Goal: Transaction & Acquisition: Purchase product/service

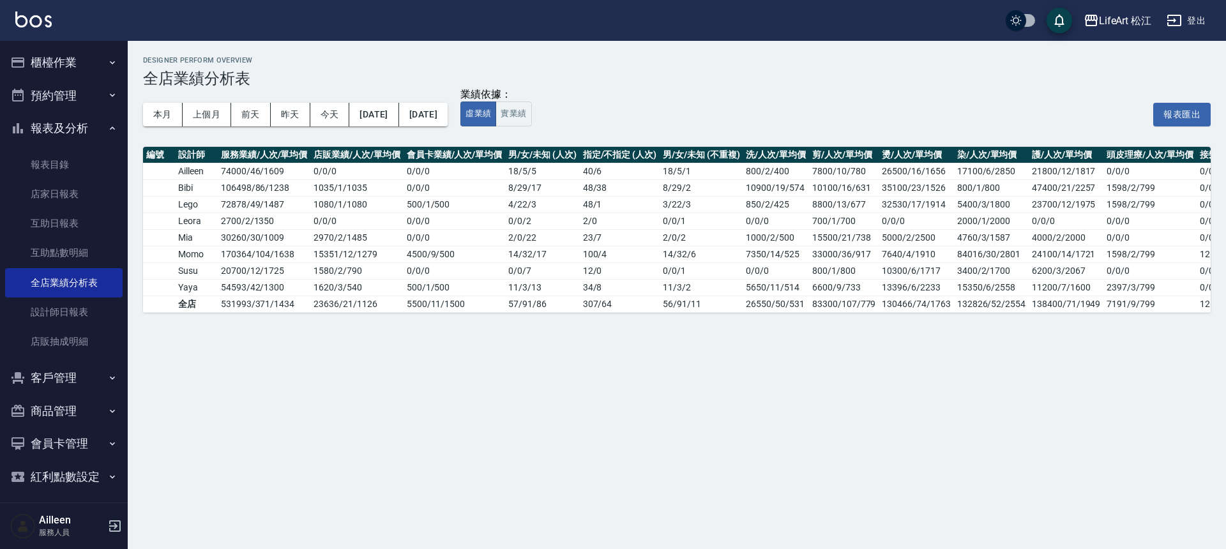
click at [83, 68] on button "櫃檯作業" at bounding box center [64, 62] width 118 height 33
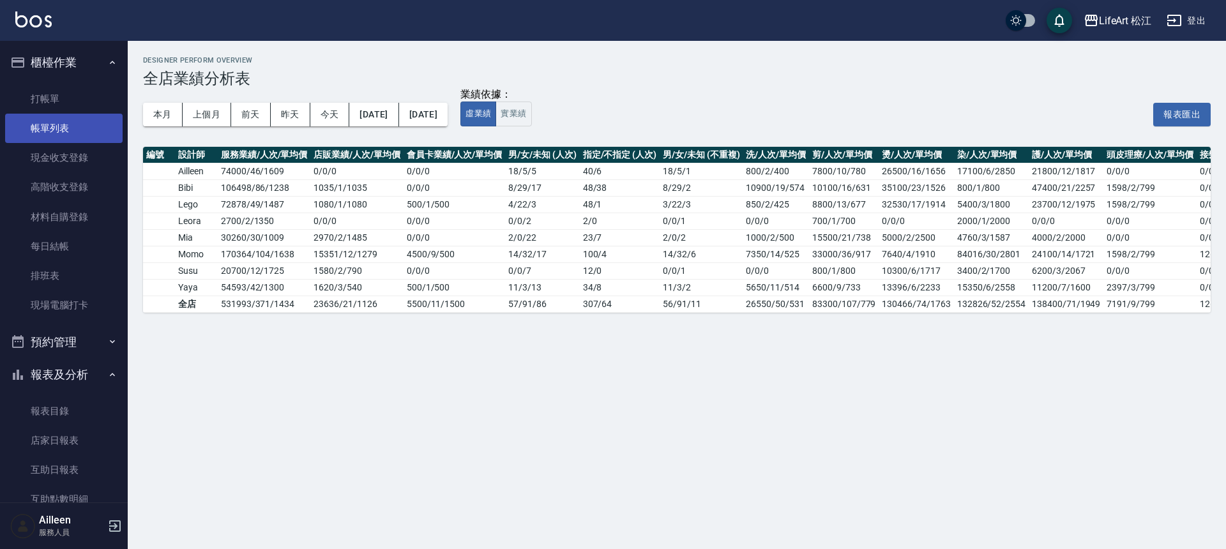
click at [71, 132] on link "帳單列表" at bounding box center [64, 128] width 118 height 29
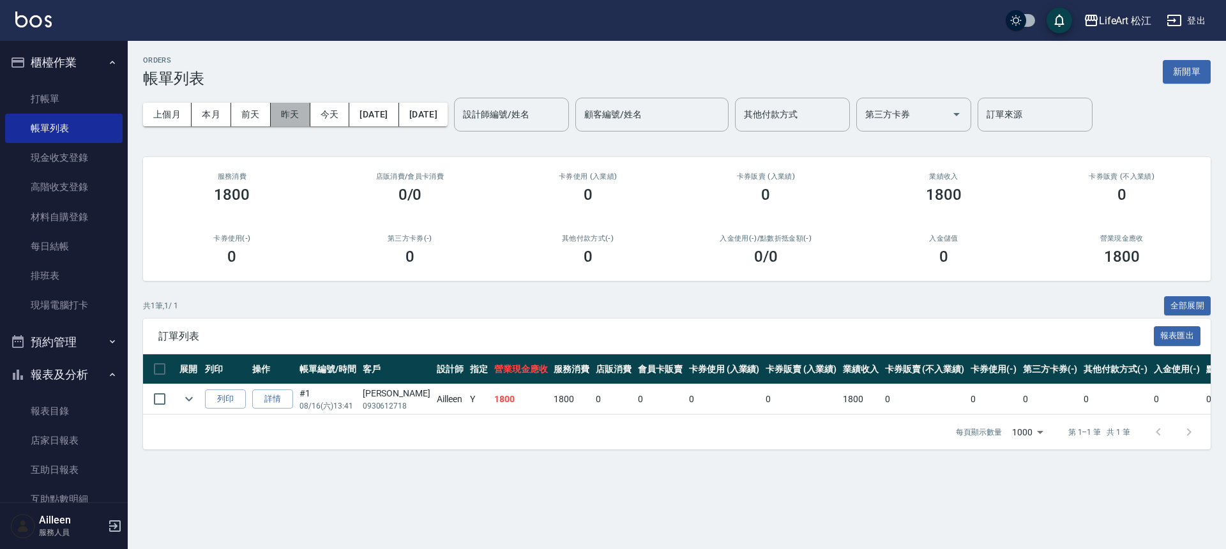
click at [305, 116] on button "昨天" at bounding box center [291, 115] width 40 height 24
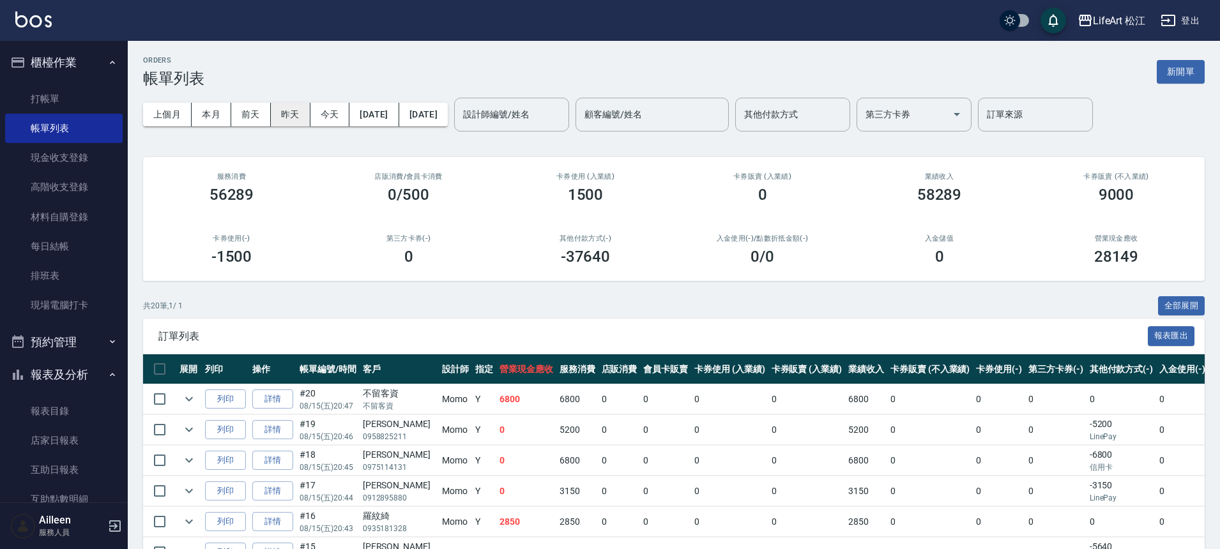
click at [282, 115] on button "昨天" at bounding box center [291, 115] width 40 height 24
click at [73, 98] on link "打帳單" at bounding box center [64, 98] width 118 height 29
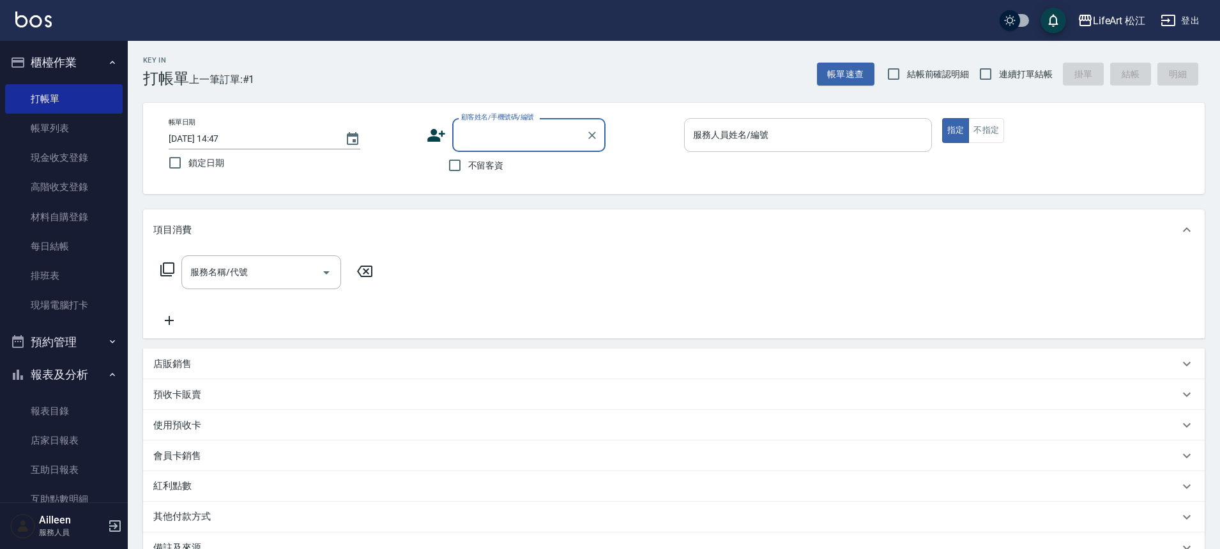
click at [752, 142] on input "服務人員姓名/編號" at bounding box center [808, 135] width 236 height 22
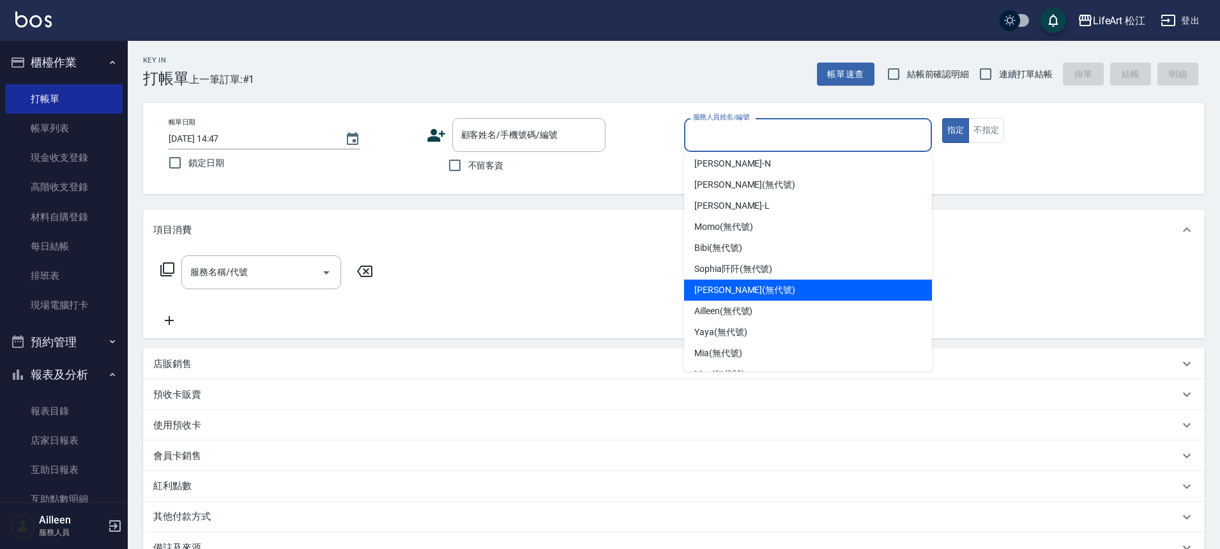
scroll to position [56, 0]
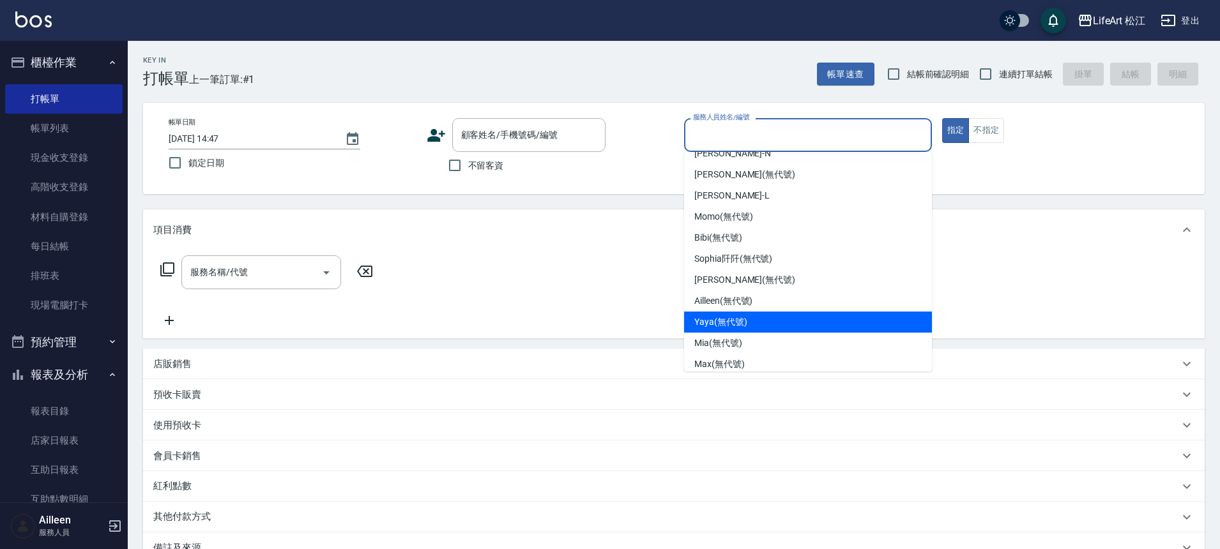
drag, startPoint x: 718, startPoint y: 331, endPoint x: 717, endPoint y: 339, distance: 8.3
click at [717, 339] on ul "[PERSON_NAME] (無代號) [PERSON_NAME] (無代號) [PERSON_NAME] (無代號) [PERSON_NAME] (無代號)…" at bounding box center [808, 262] width 248 height 220
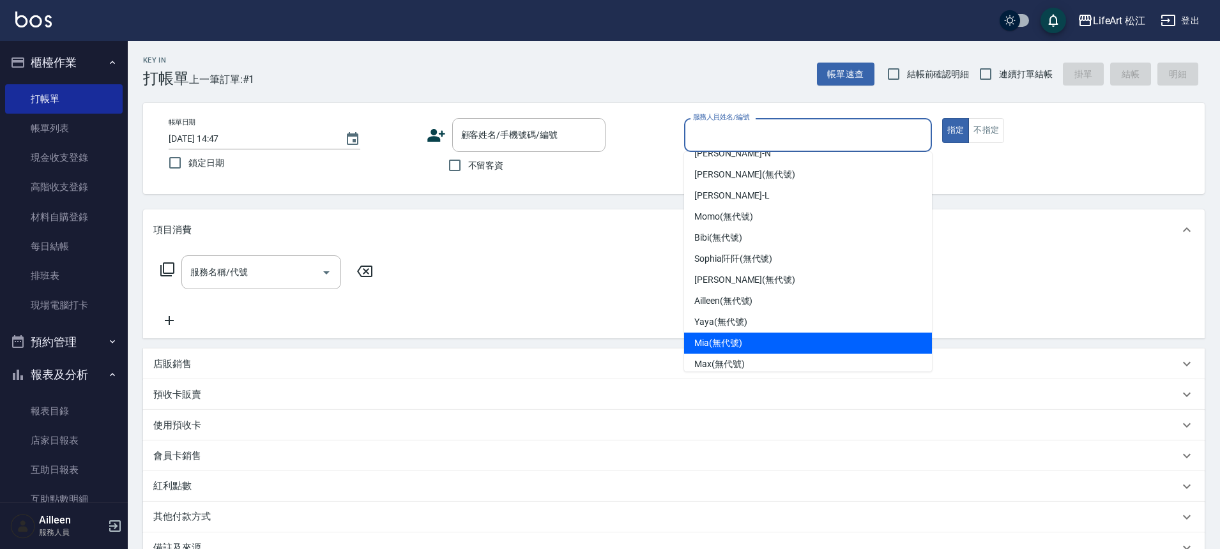
click at [721, 338] on span "Mia (無代號)" at bounding box center [718, 343] width 48 height 13
type input "Mia(無代號)"
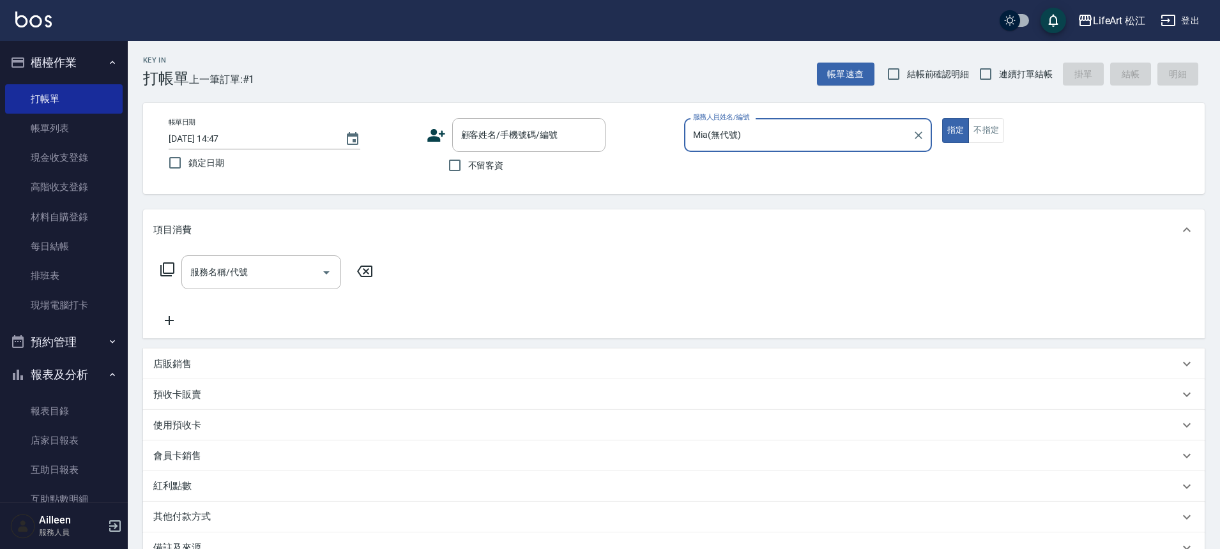
click at [231, 272] on div "服務名稱/代號 服務名稱/代號" at bounding box center [261, 273] width 160 height 34
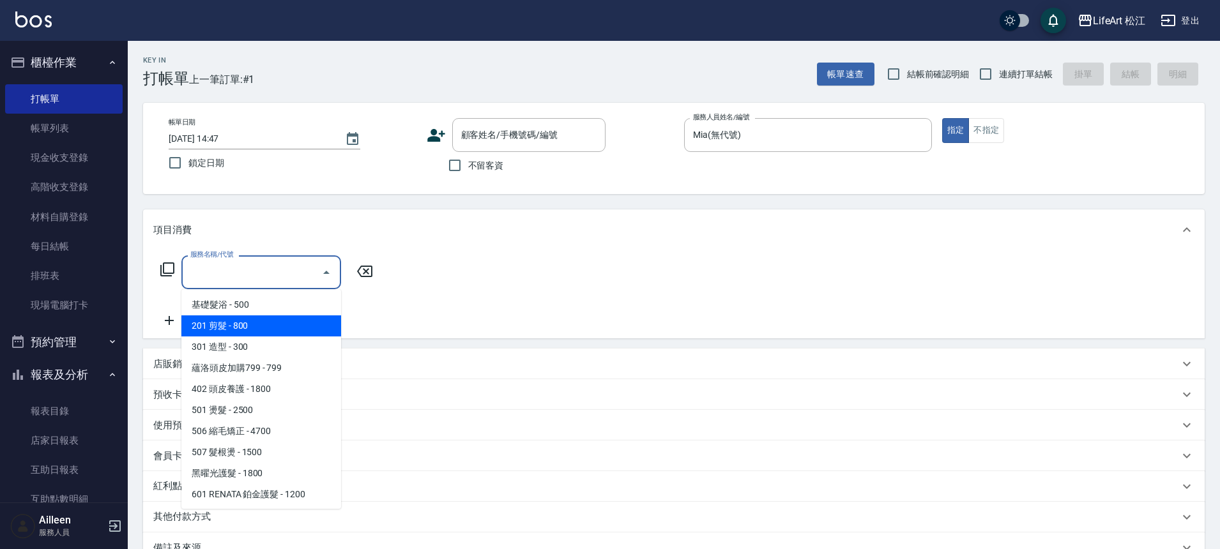
click at [243, 325] on span "201 剪髮 - 800" at bounding box center [261, 326] width 160 height 21
type input "201 剪髮(201)"
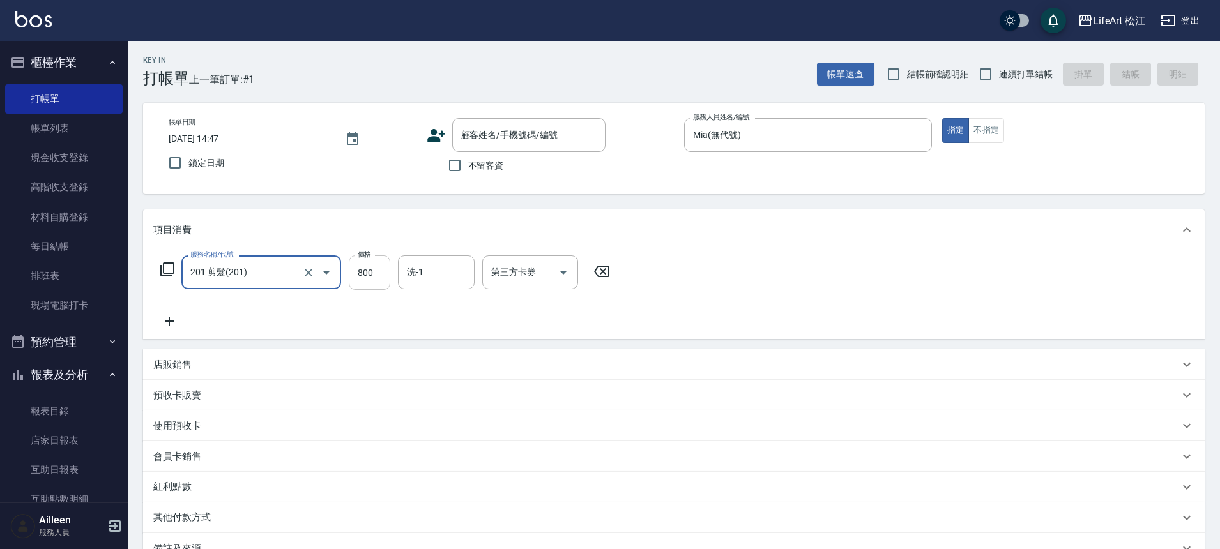
click at [387, 273] on input "800" at bounding box center [370, 273] width 42 height 34
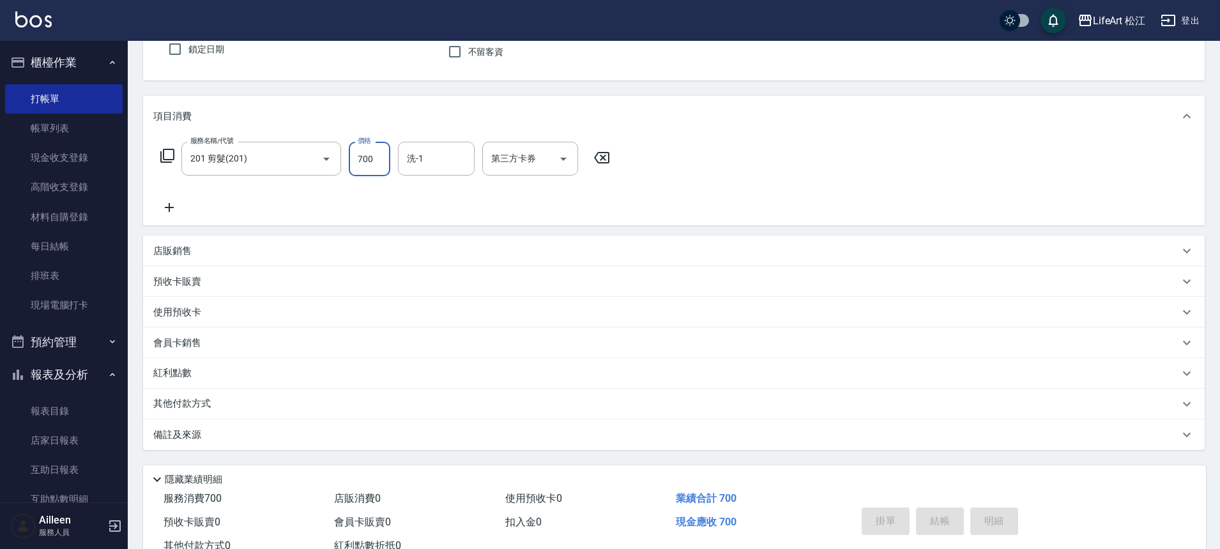
scroll to position [115, 0]
type input "700"
click at [201, 434] on p "備註及來源" at bounding box center [177, 433] width 48 height 13
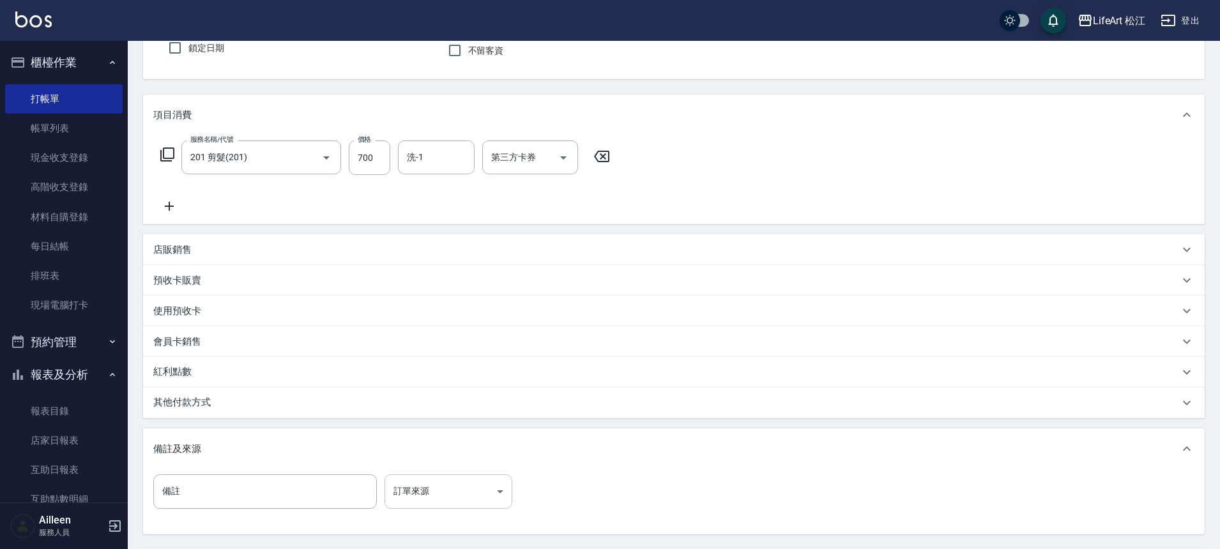
click at [450, 496] on body "LifeArt 松江 登出 櫃檯作業 打帳單 帳單列表 現金收支登錄 高階收支登錄 材料自購登錄 每日結帳 排班表 現場電腦打卡 預約管理 預約管理 單日預約…" at bounding box center [610, 279] width 1220 height 788
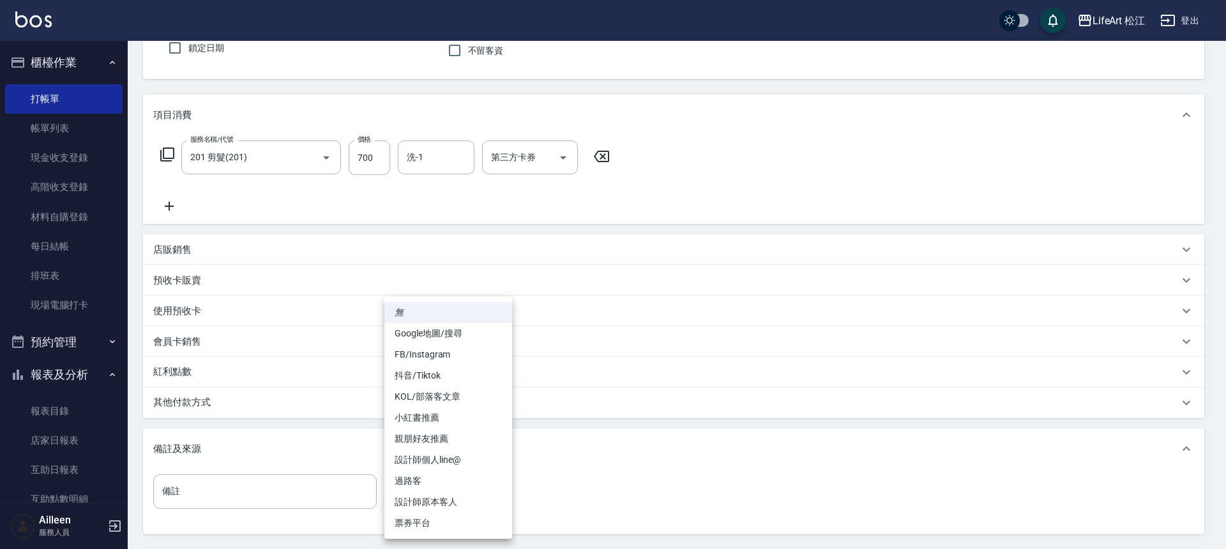
click at [451, 501] on li "設計師原本客人" at bounding box center [449, 502] width 128 height 21
type input "設計師原本客人"
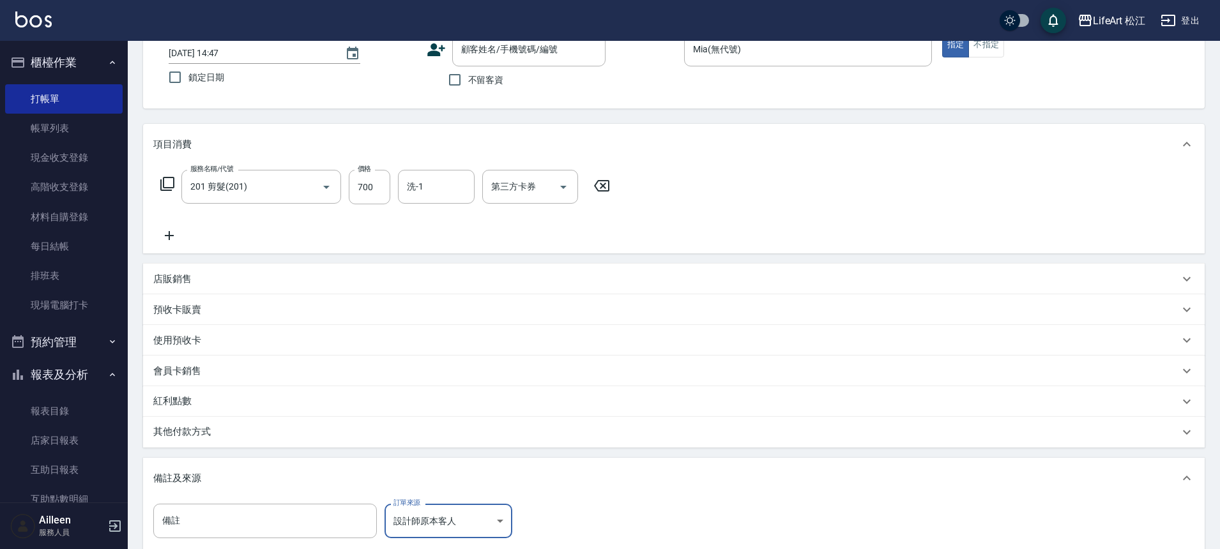
scroll to position [0, 0]
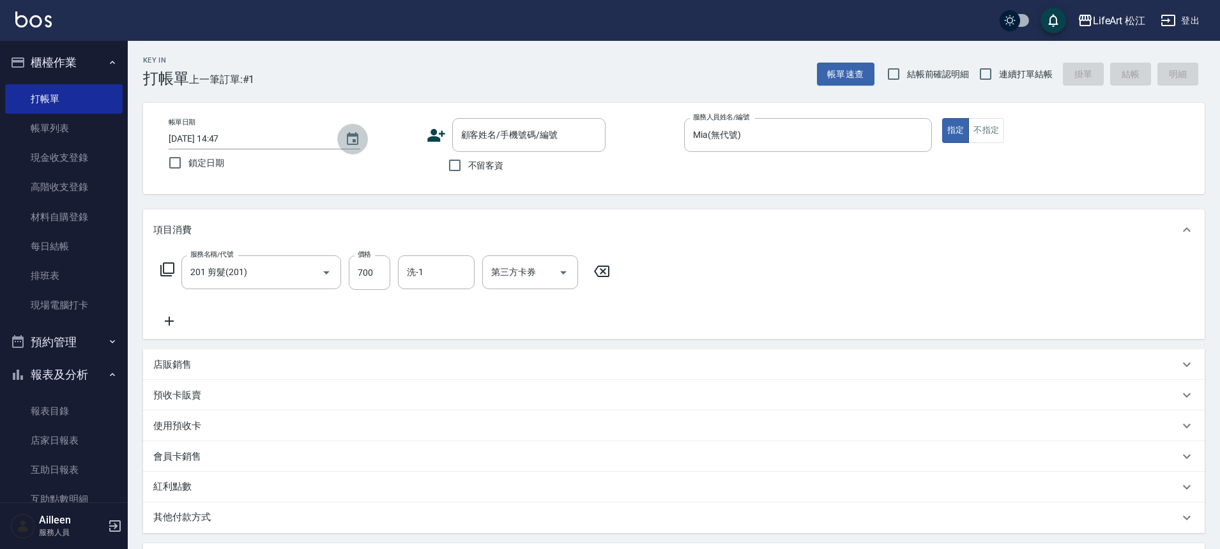
click at [353, 146] on icon "Choose date, selected date is 2025-08-16" at bounding box center [352, 139] width 15 height 15
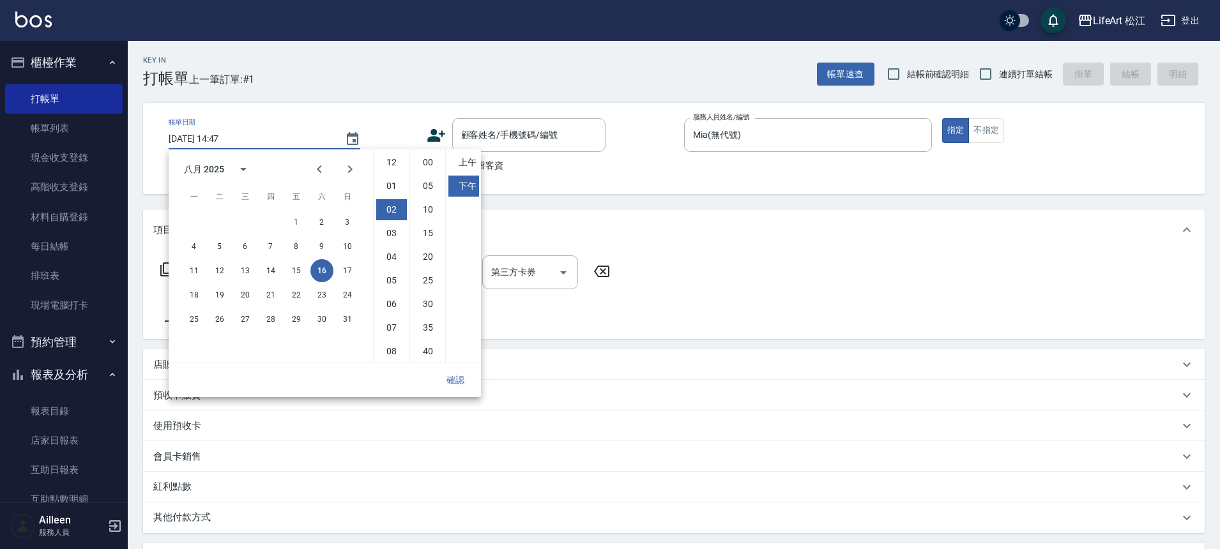
scroll to position [47, 0]
click at [406, 96] on div "Key In 打帳單 上一筆訂單:#1 帳單速查 結帳前確認明細 連續打單結帳 掛單 結帳 明細 帳單日期 [DATE] 14:47 鎖定日期 顧客姓名/手機…" at bounding box center [674, 414] width 1092 height 747
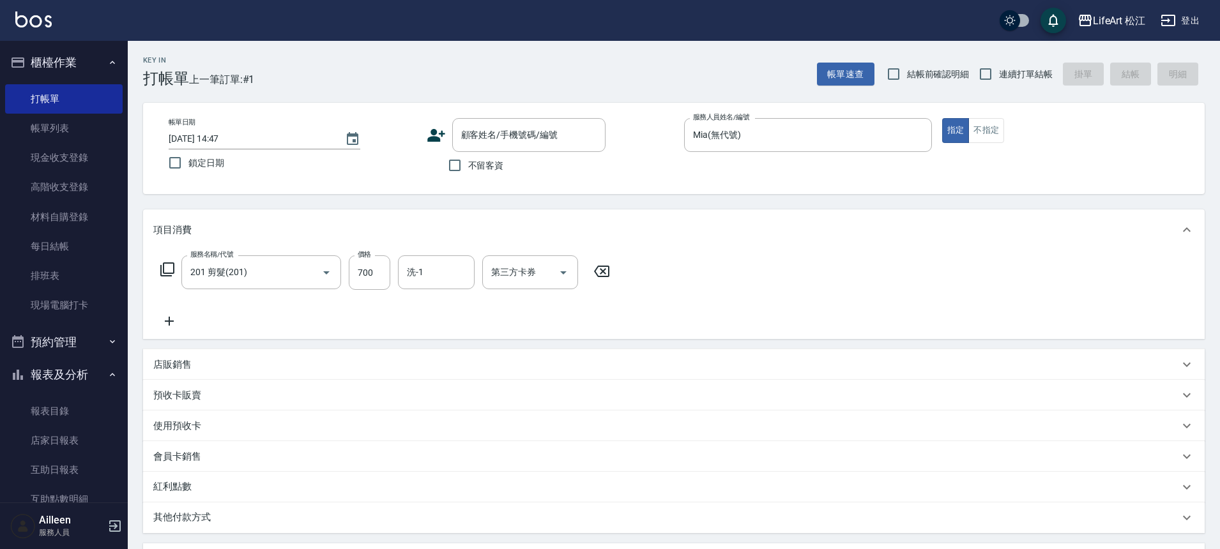
click at [475, 167] on span "不留客資" at bounding box center [486, 165] width 36 height 13
click at [468, 167] on input "不留客資" at bounding box center [454, 165] width 27 height 27
checkbox input "true"
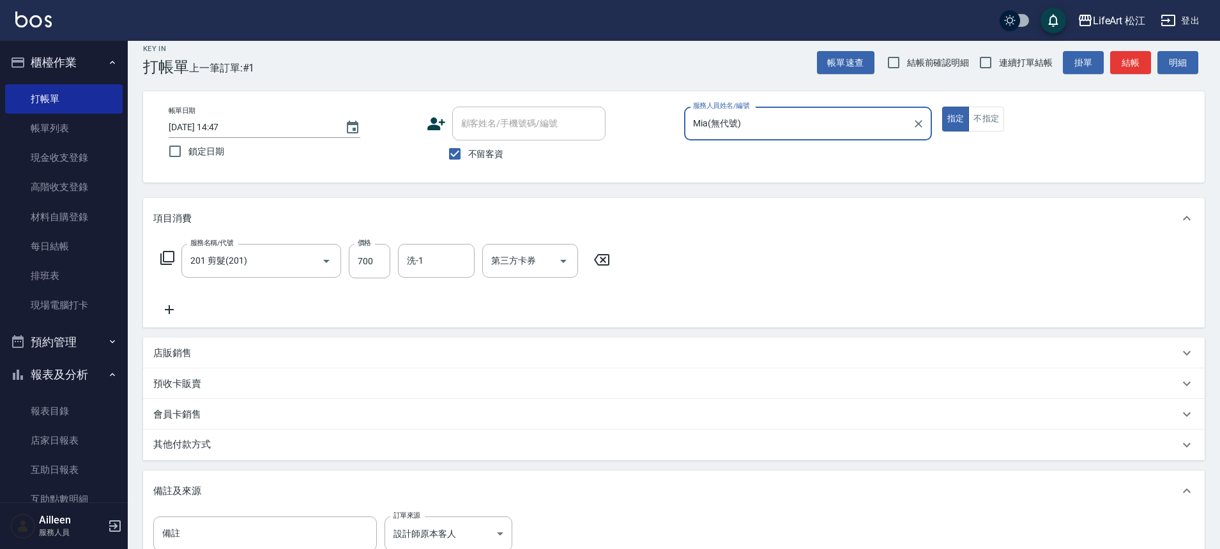
scroll to position [183, 0]
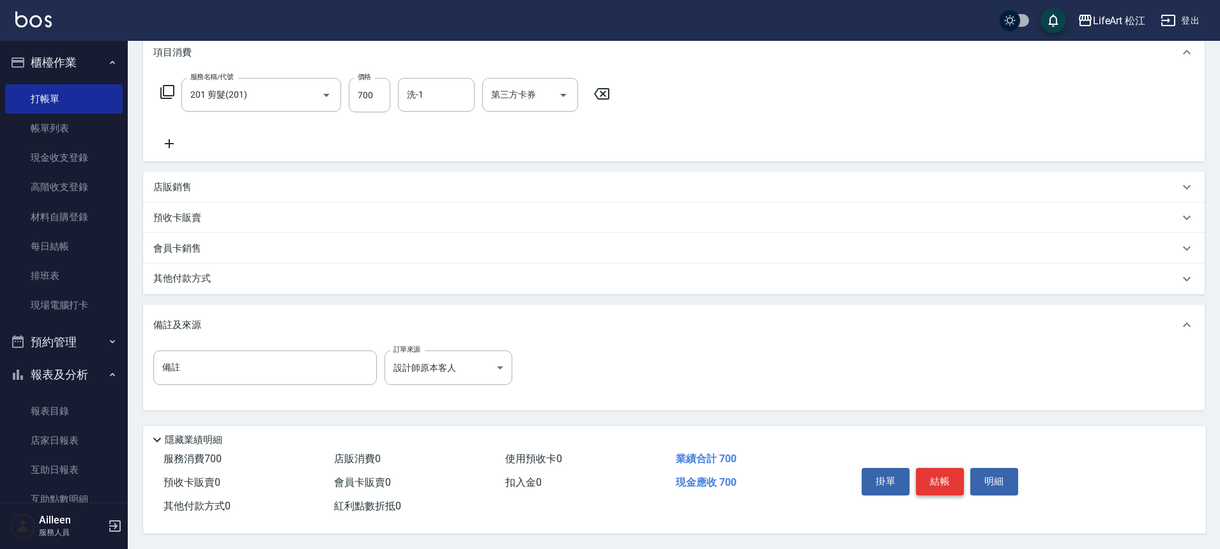
click at [937, 479] on button "結帳" at bounding box center [940, 481] width 48 height 27
